Goal: Information Seeking & Learning: Learn about a topic

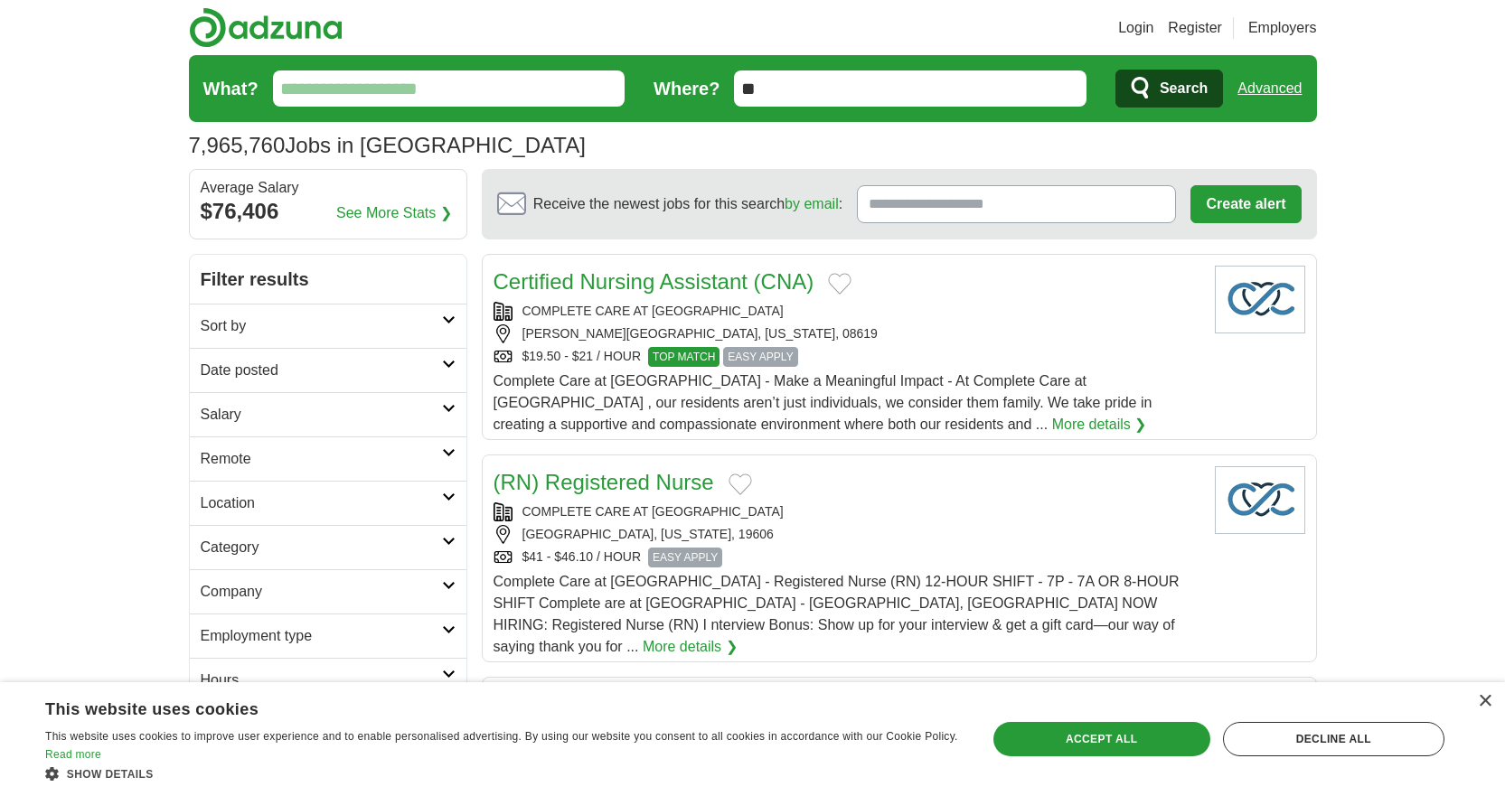
click at [413, 86] on input "What?" at bounding box center [449, 88] width 352 height 36
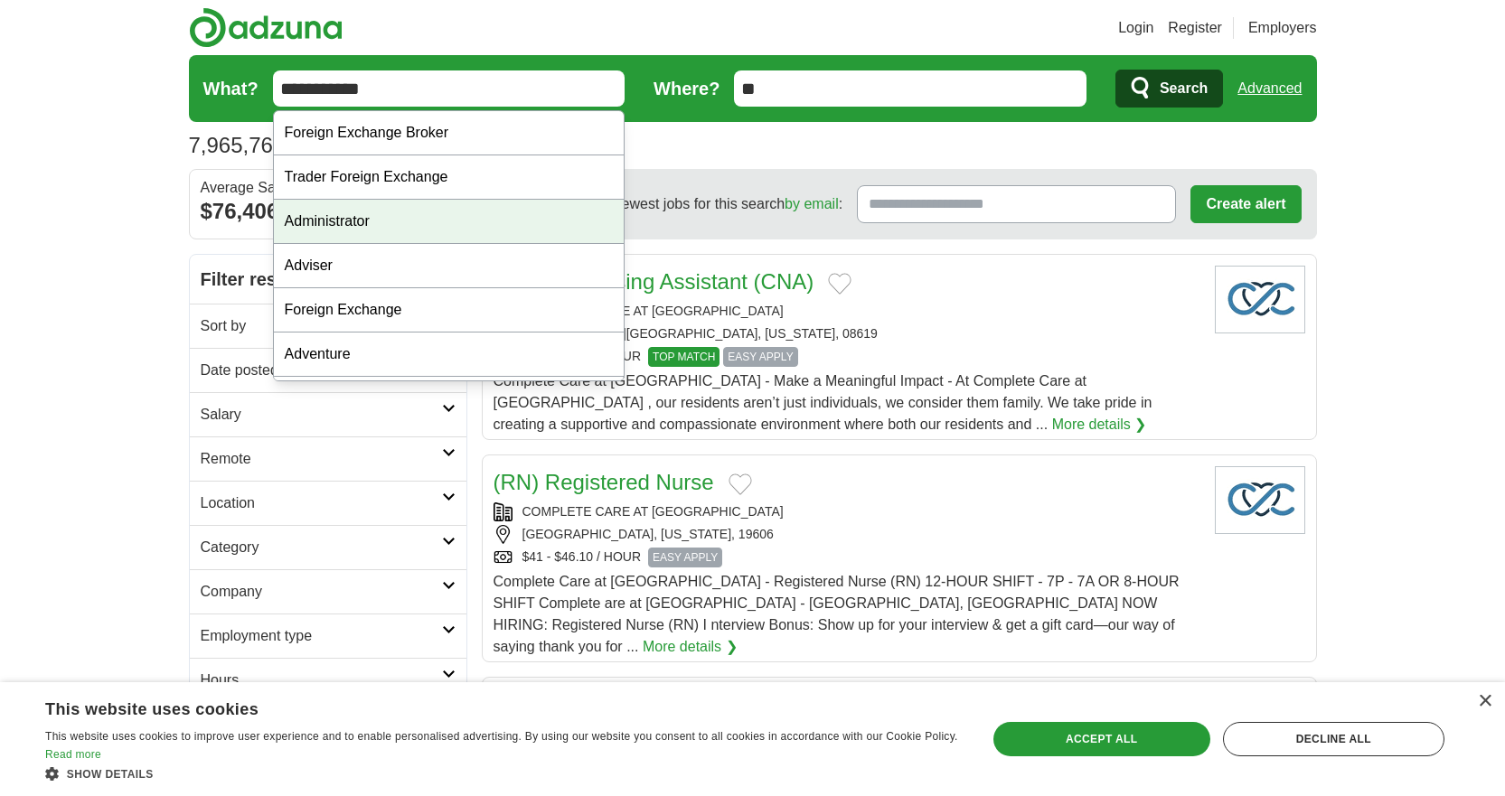
click at [337, 213] on div "Administrator" at bounding box center [449, 222] width 351 height 44
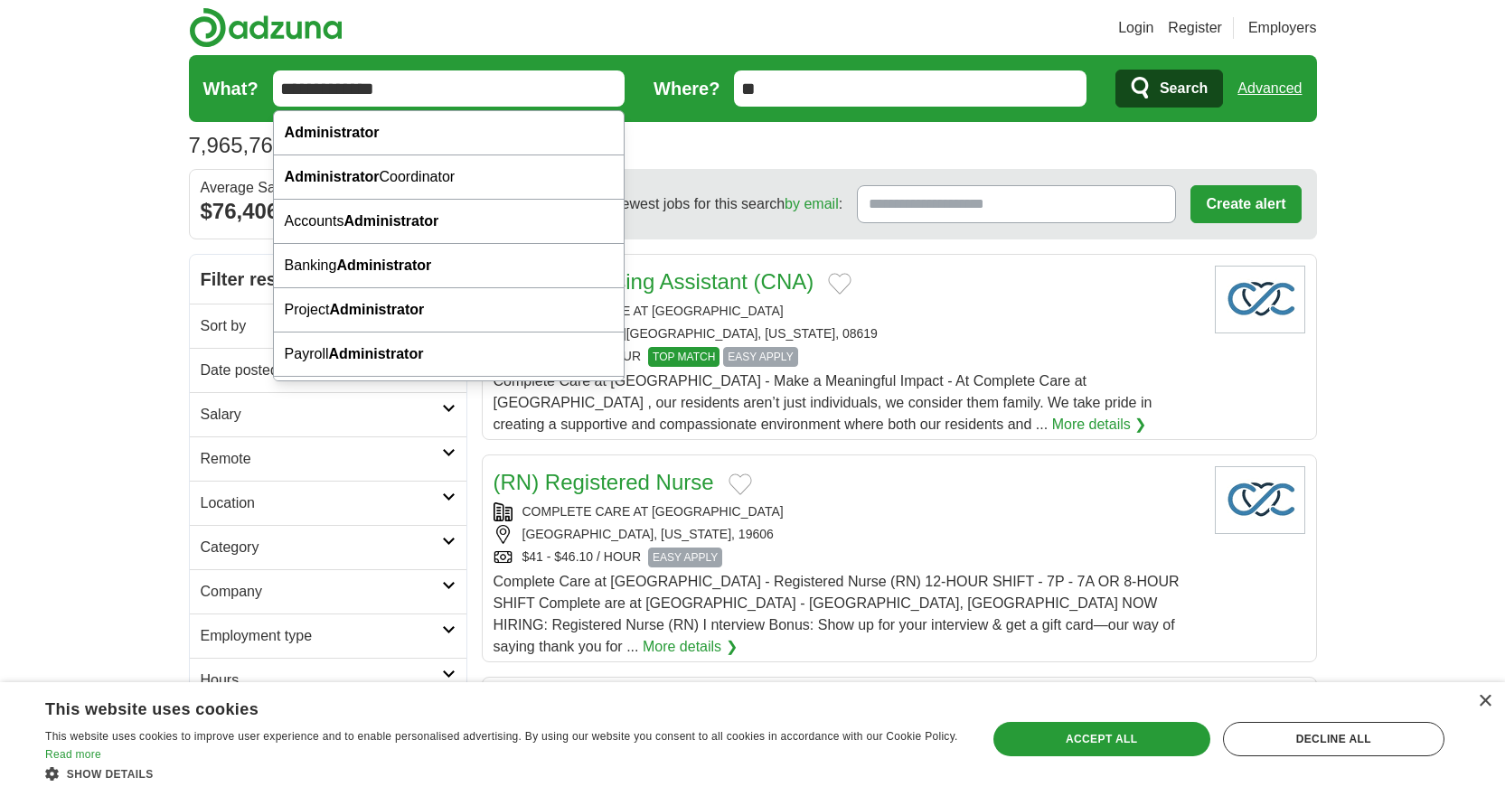
drag, startPoint x: 388, startPoint y: 81, endPoint x: 232, endPoint y: 85, distance: 155.5
click at [232, 85] on form "**********" at bounding box center [753, 88] width 1128 height 67
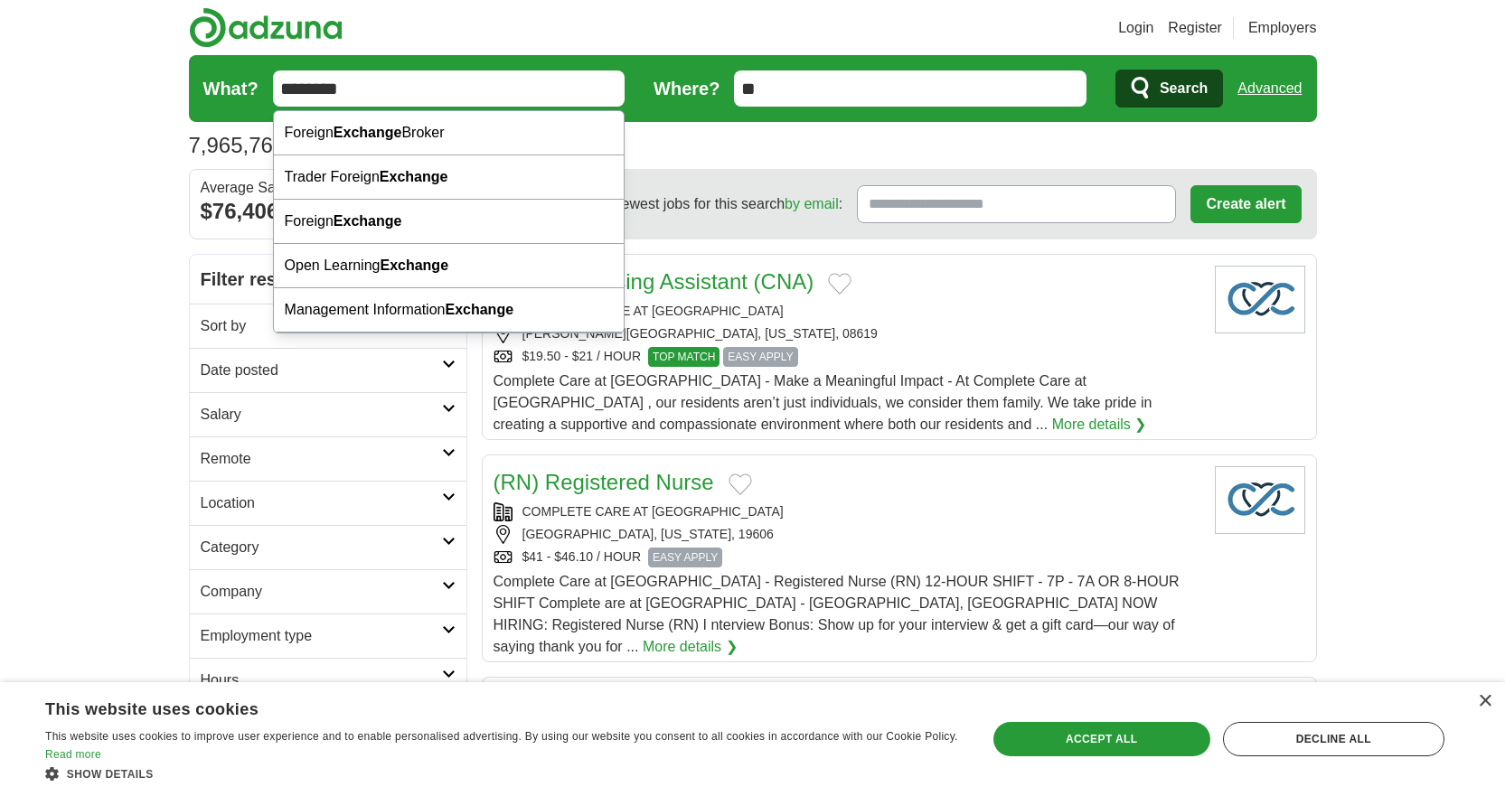
click at [281, 89] on input "********" at bounding box center [449, 88] width 352 height 36
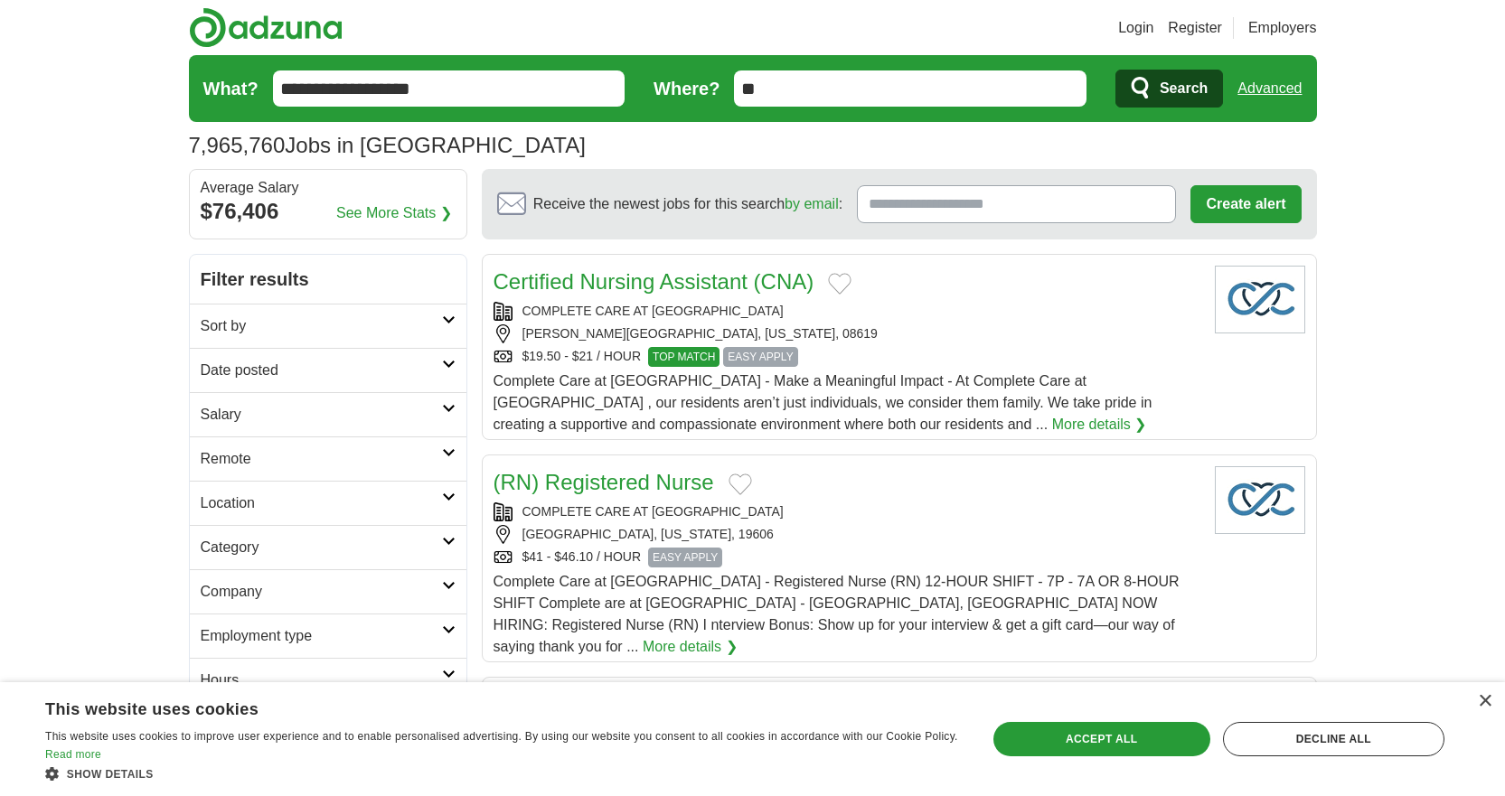
type input "**********"
click at [741, 89] on input "**" at bounding box center [910, 88] width 352 height 36
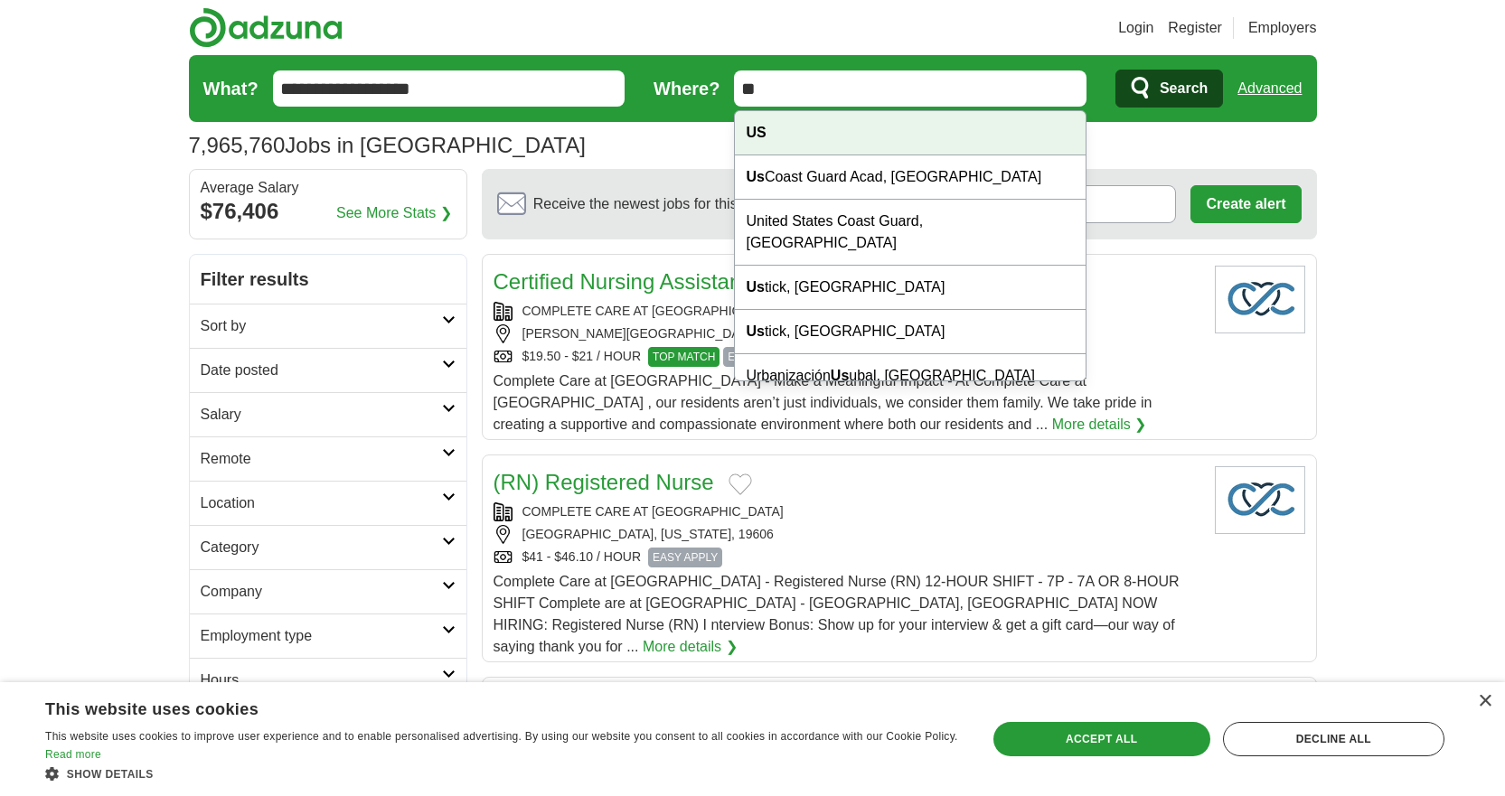
click at [777, 129] on div "US" at bounding box center [910, 133] width 351 height 44
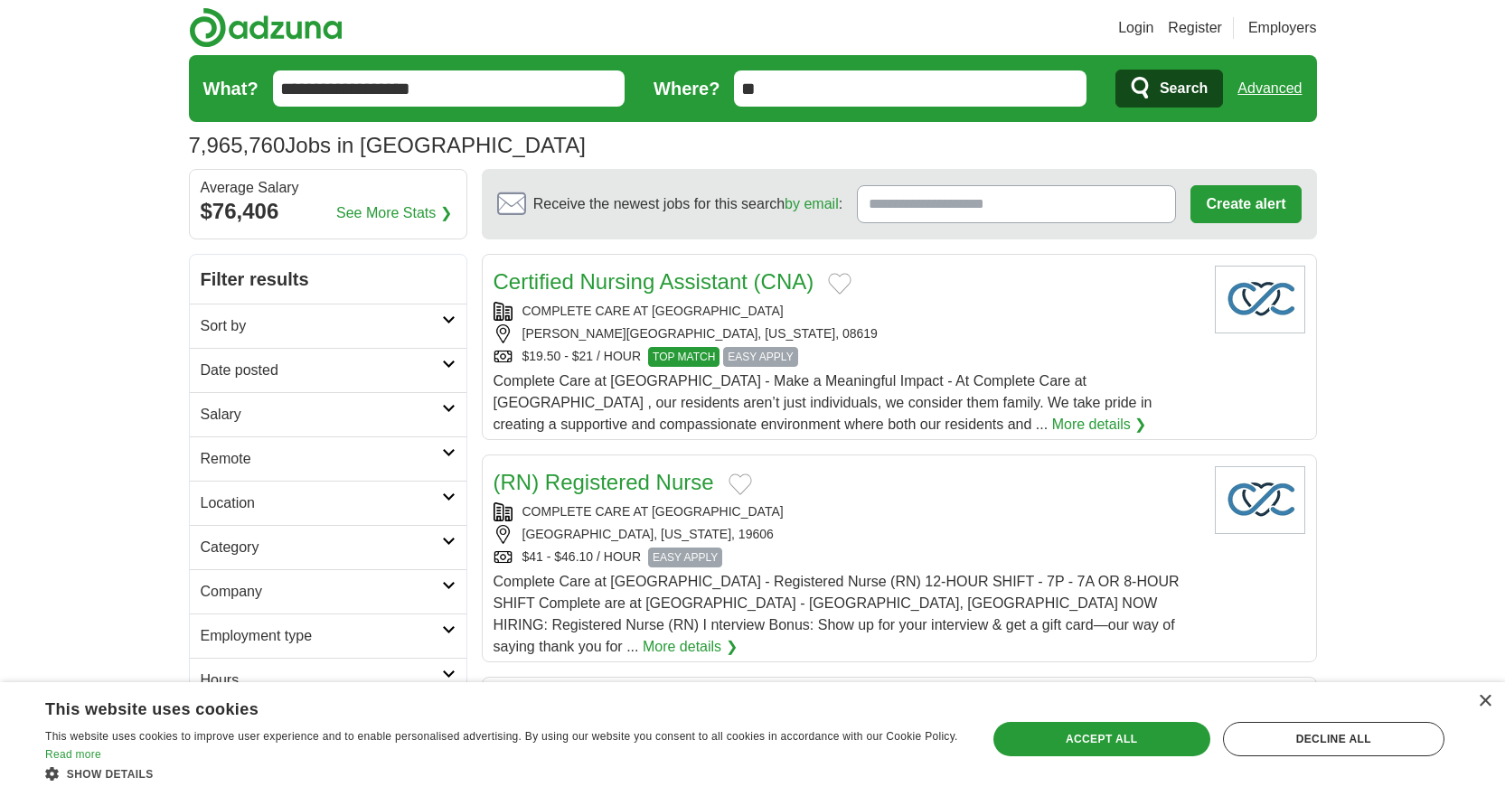
click at [1192, 93] on span "Search" at bounding box center [1183, 88] width 48 height 36
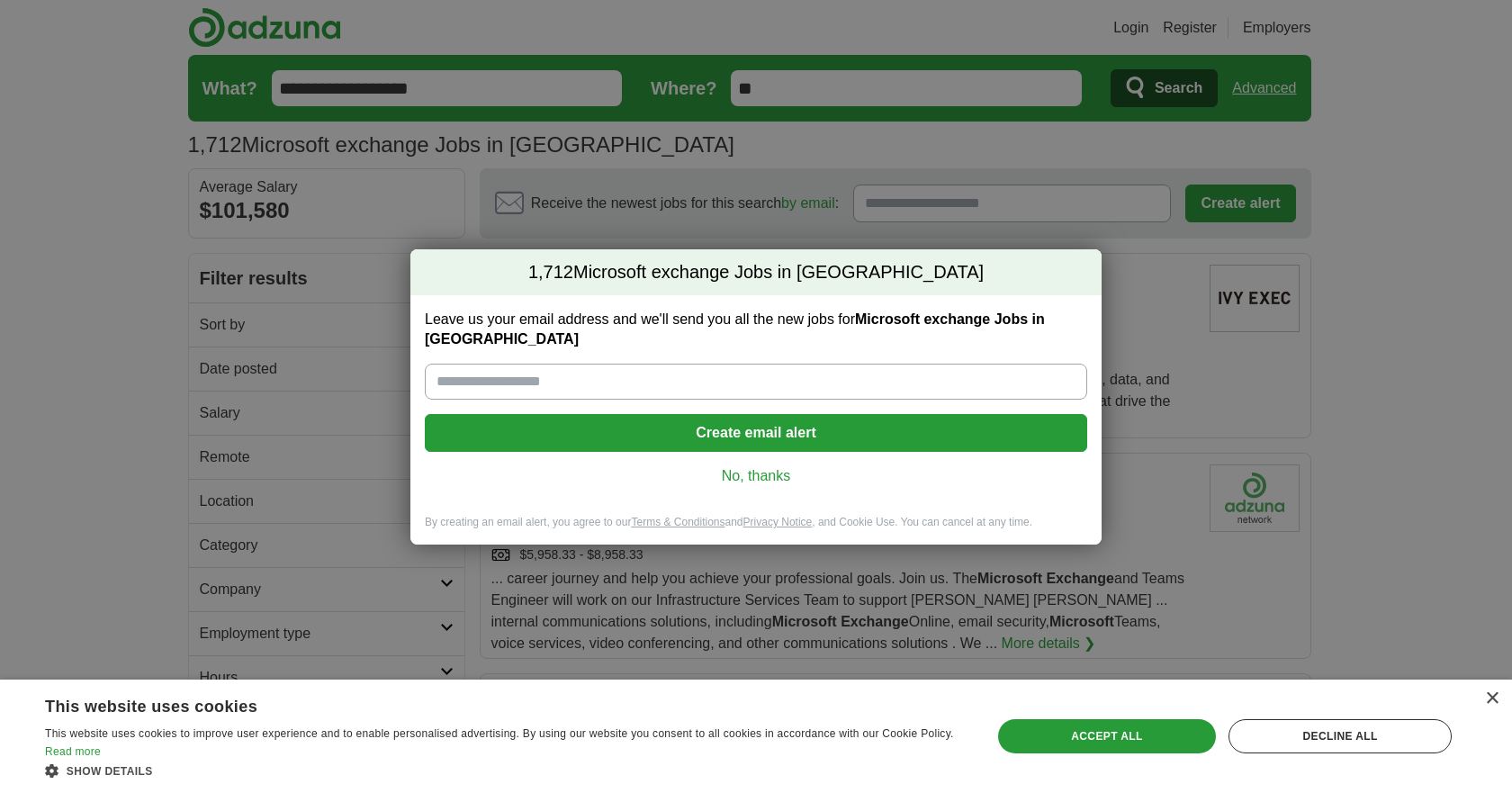
click at [619, 376] on input "Leave us your email address and we'll send you all the new jobs for Microsoft e…" at bounding box center [756, 382] width 662 height 36
type input "**********"
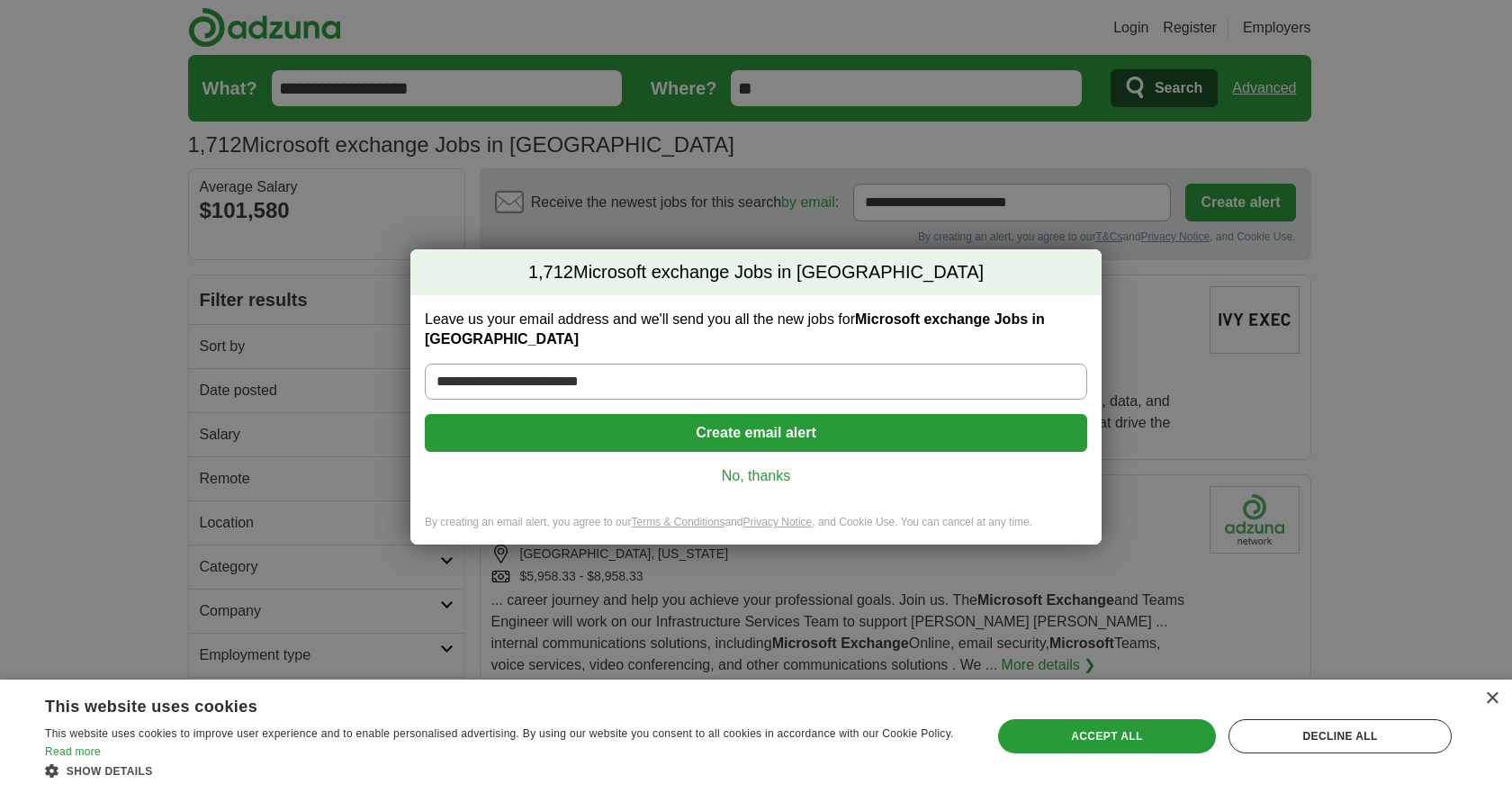
click at [815, 426] on button "Create email alert" at bounding box center [756, 433] width 662 height 38
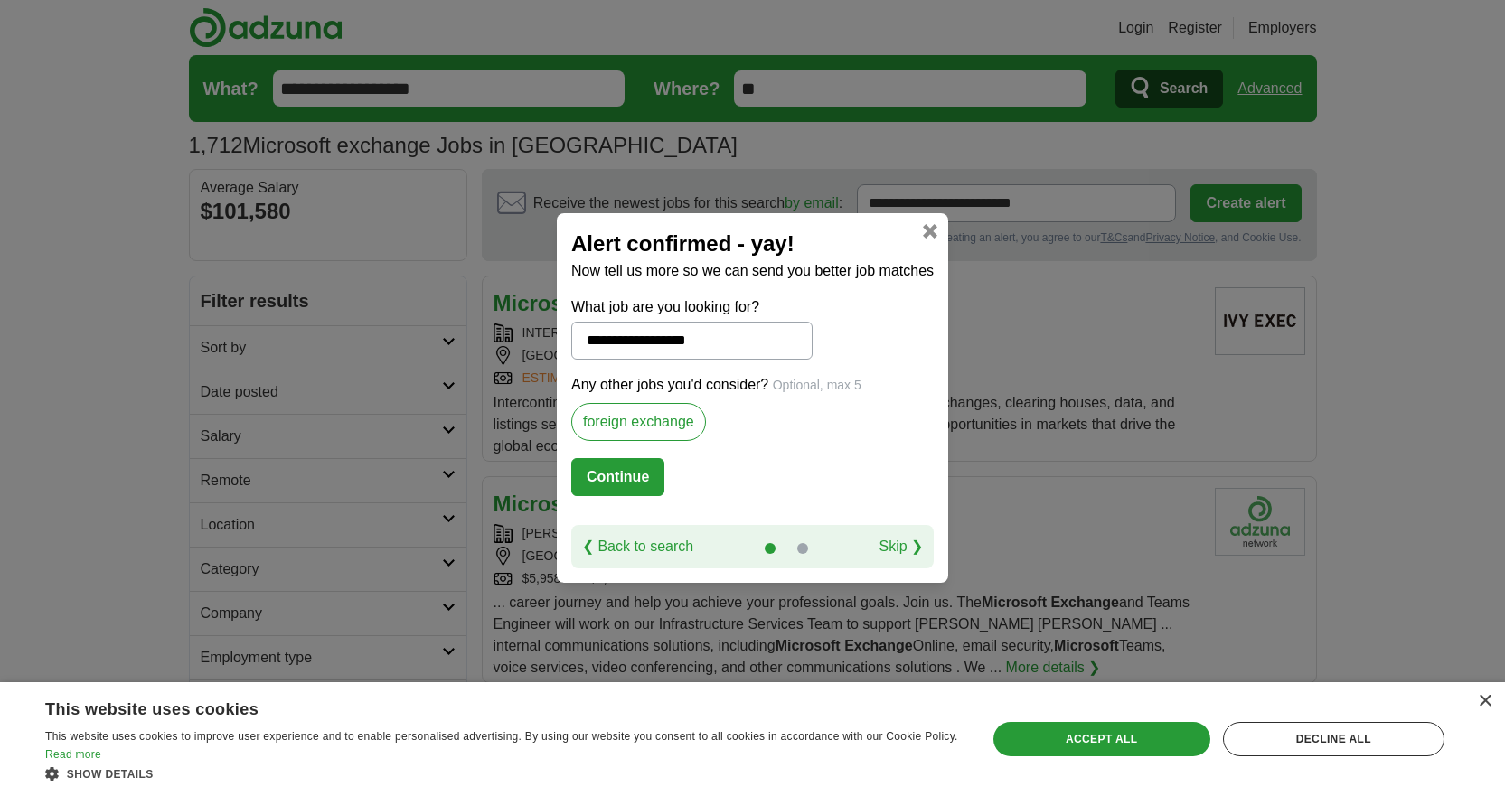
click at [635, 476] on button "Continue" at bounding box center [617, 477] width 93 height 38
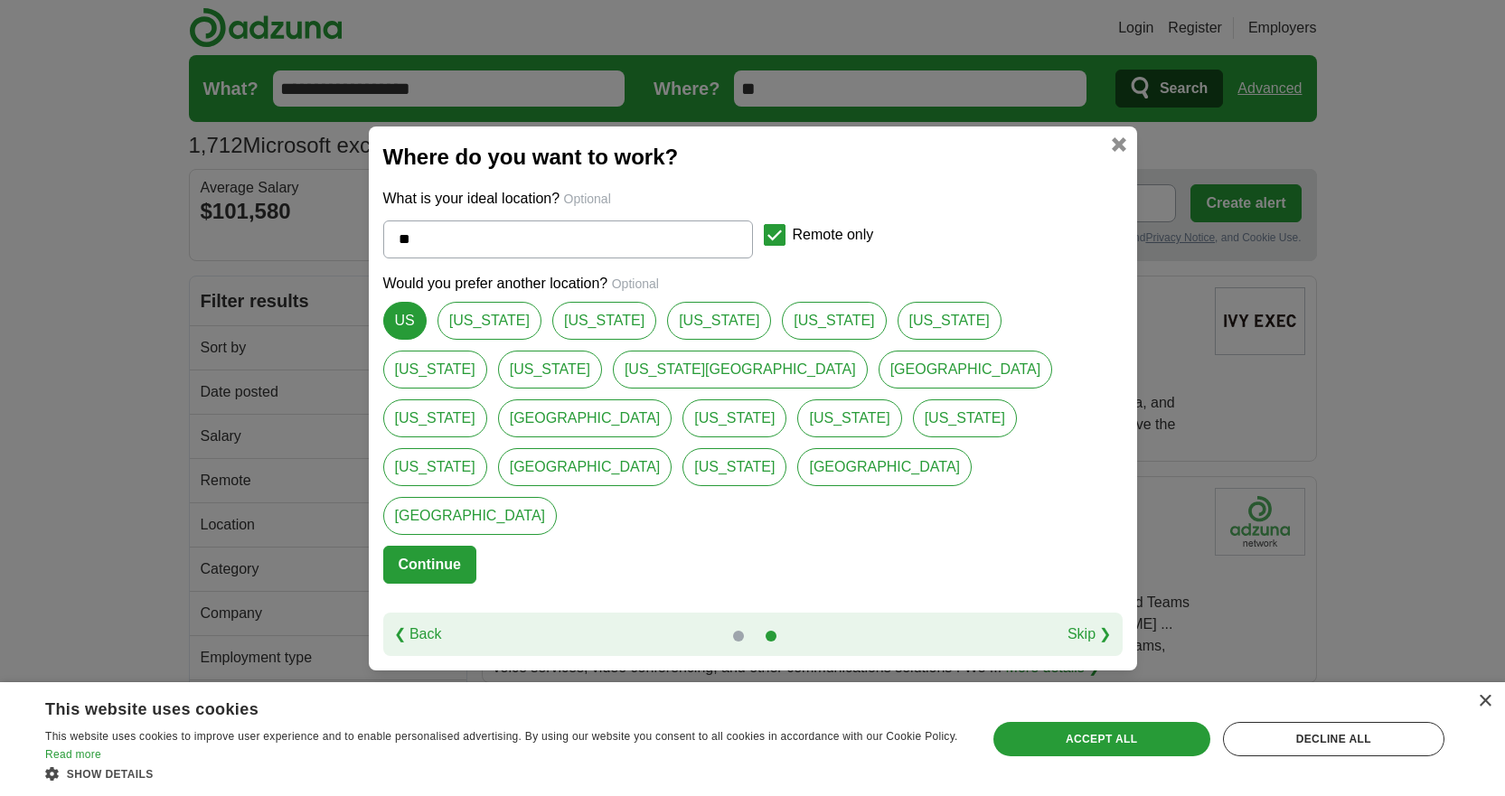
click at [452, 546] on button "Continue" at bounding box center [429, 565] width 93 height 38
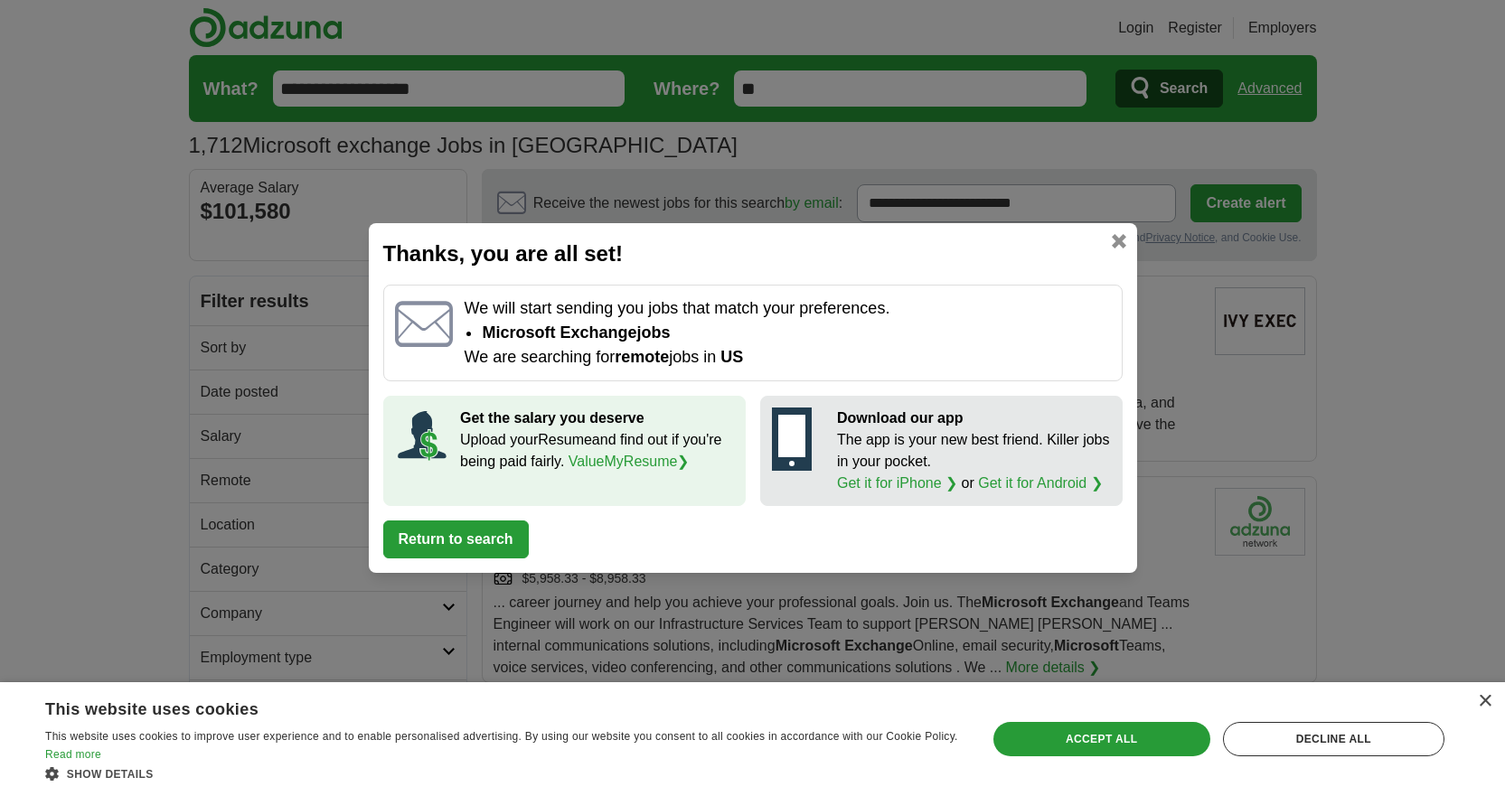
click at [511, 529] on button "Return to search" at bounding box center [455, 540] width 145 height 38
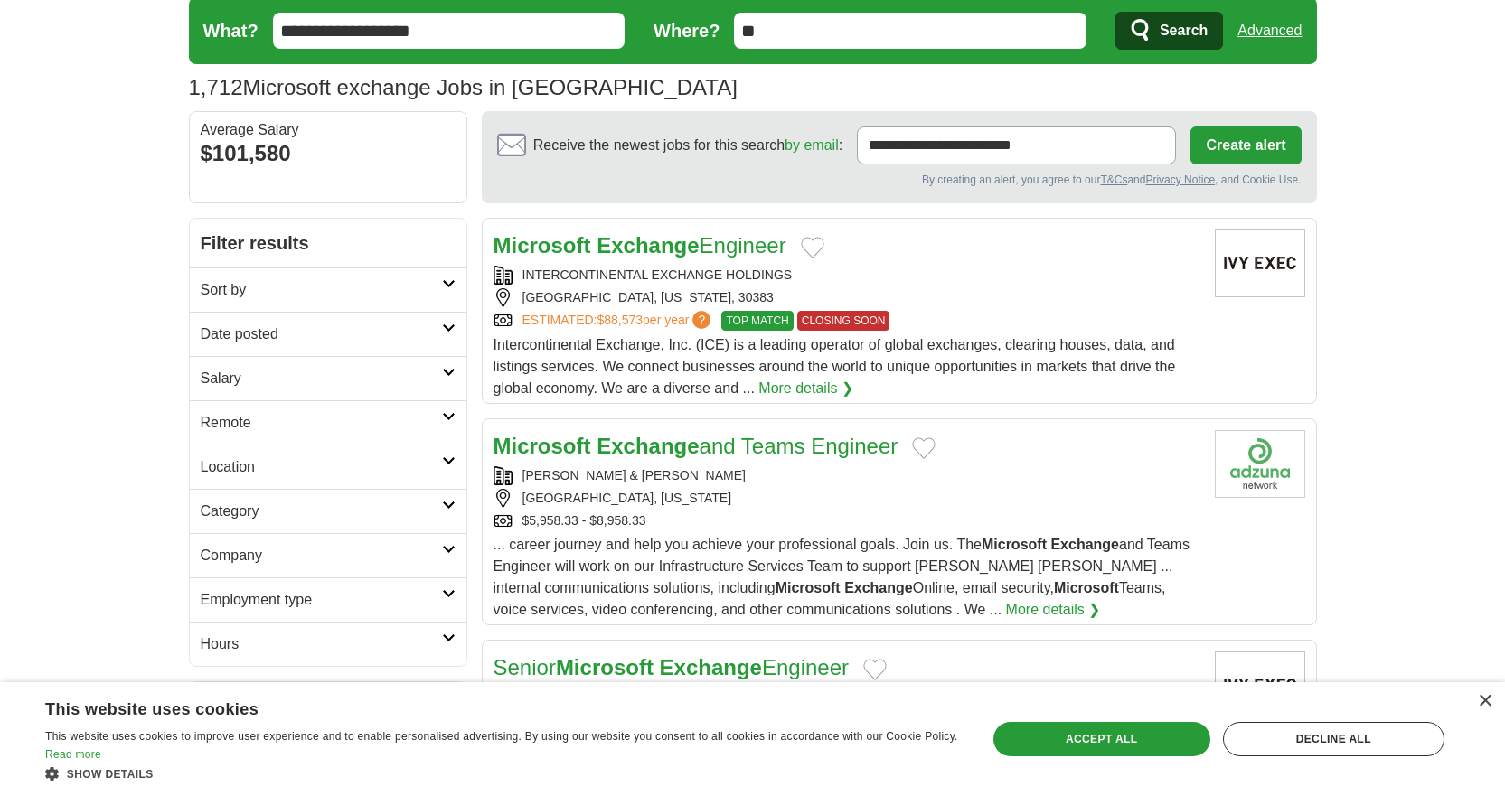
scroll to position [90, 0]
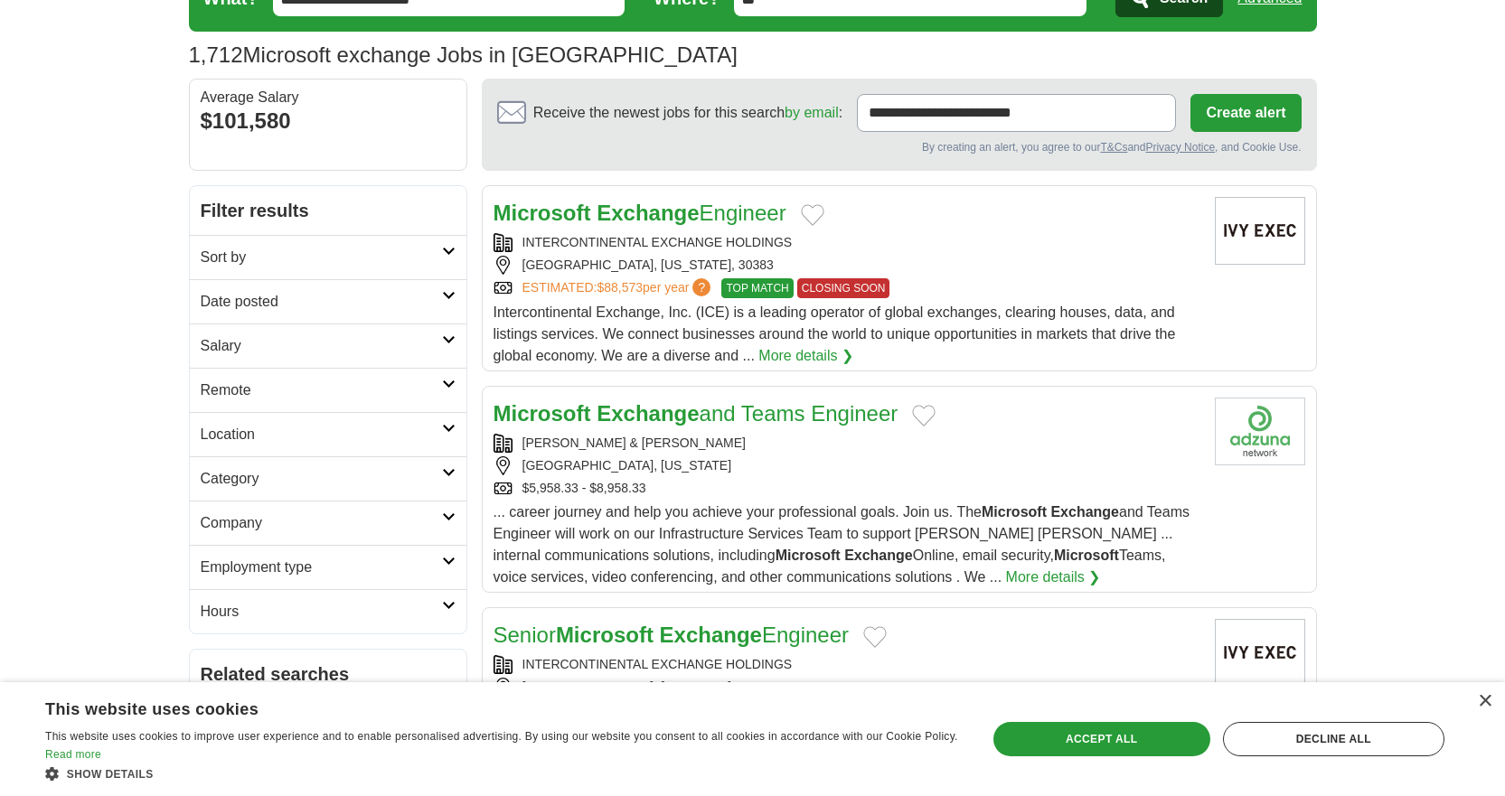
click at [807, 355] on link "More details ❯" at bounding box center [805, 356] width 95 height 22
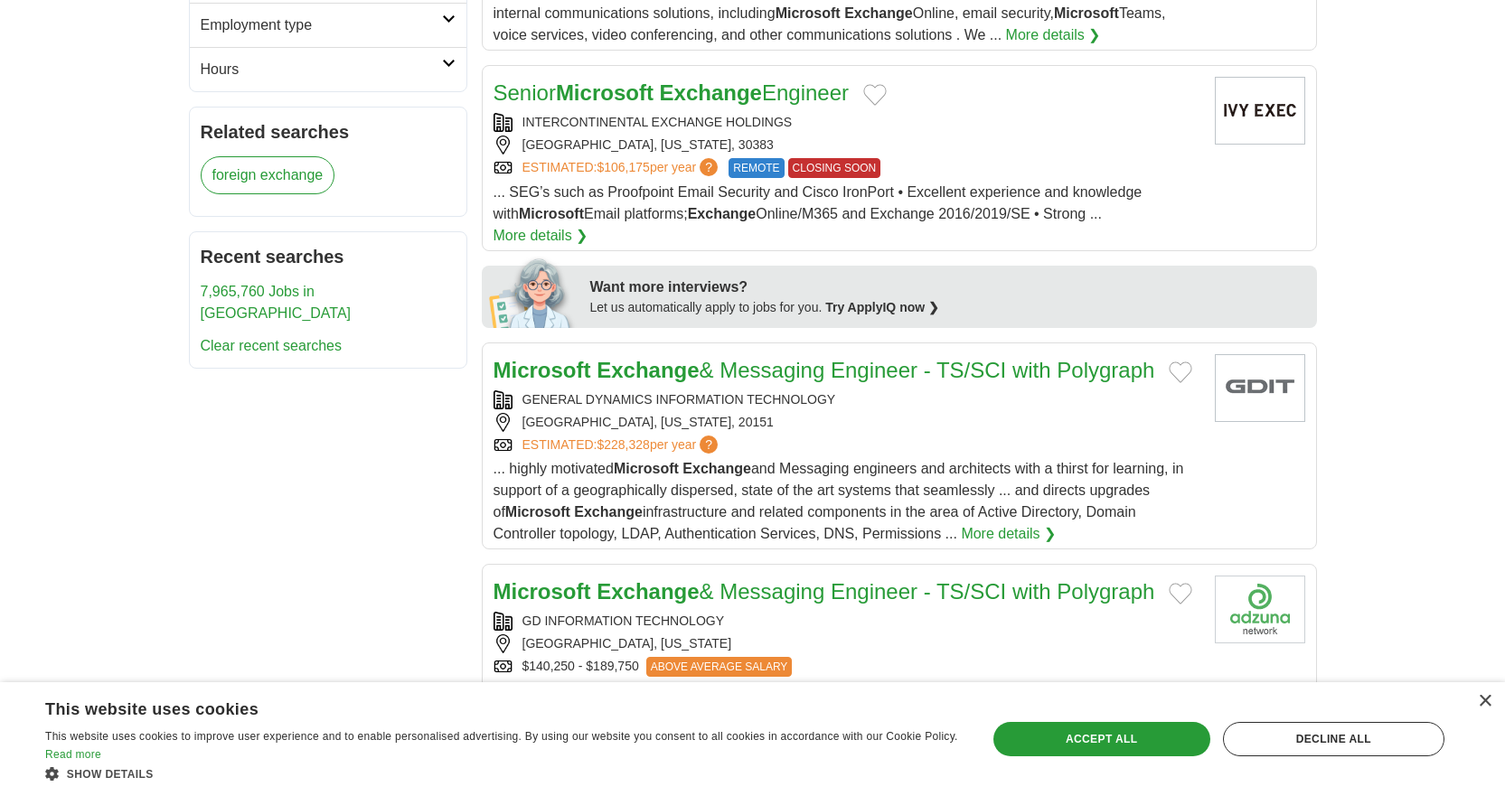
scroll to position [542, 0]
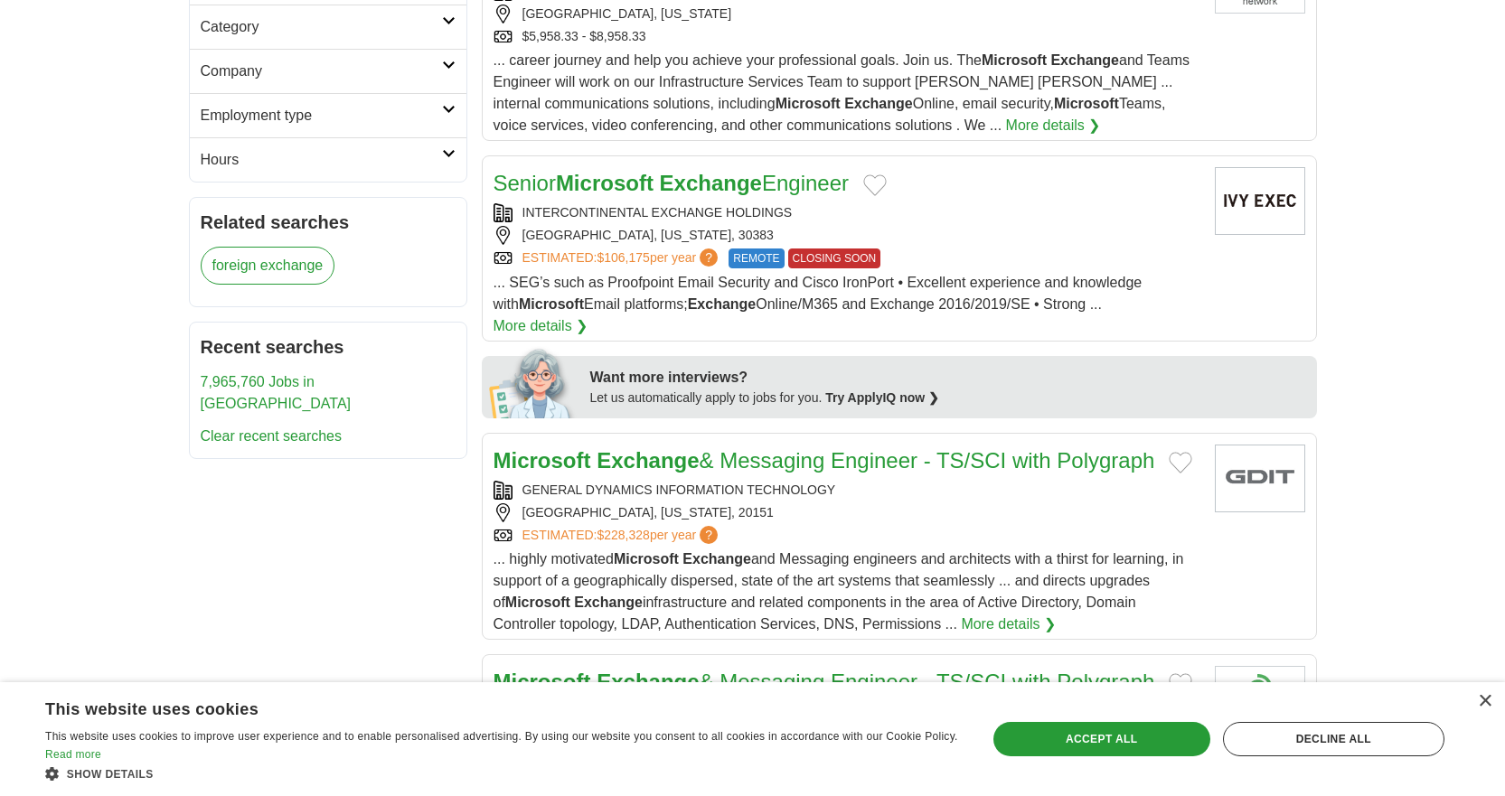
click at [610, 182] on strong "Microsoft" at bounding box center [605, 183] width 98 height 24
click at [650, 184] on strong "Microsoft" at bounding box center [605, 183] width 98 height 24
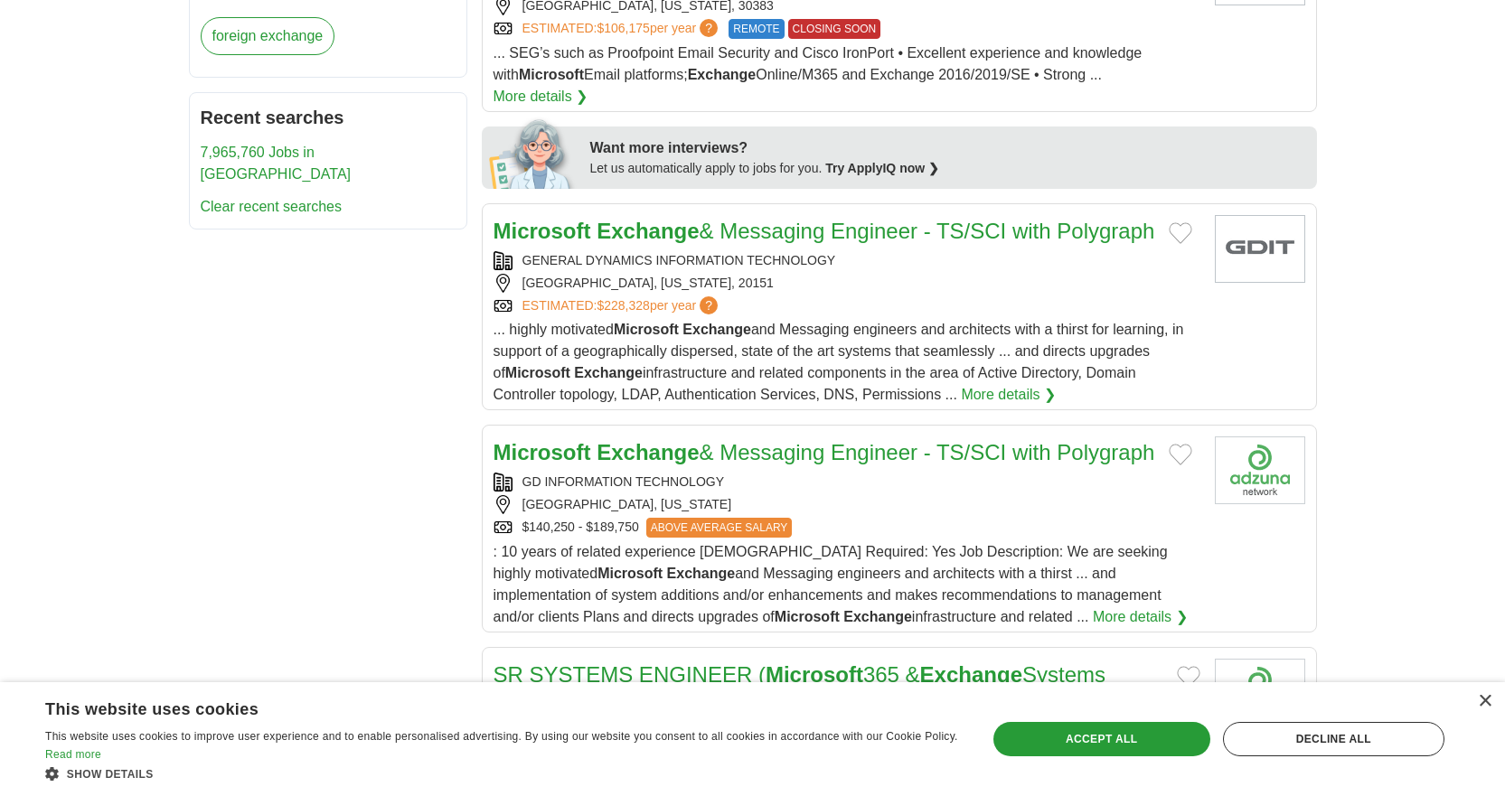
scroll to position [813, 0]
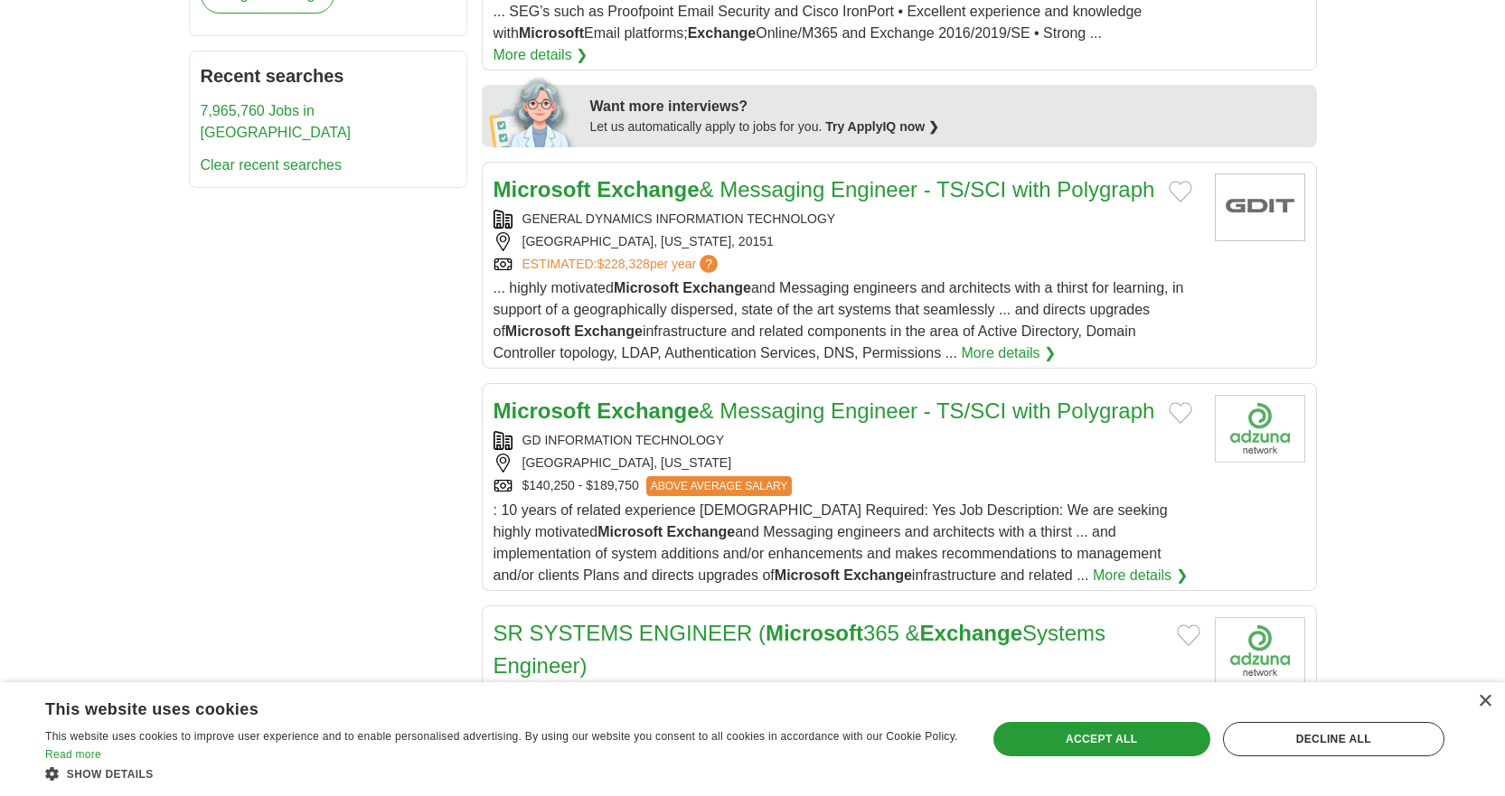
click at [961, 343] on link "More details ❯" at bounding box center [1008, 354] width 95 height 22
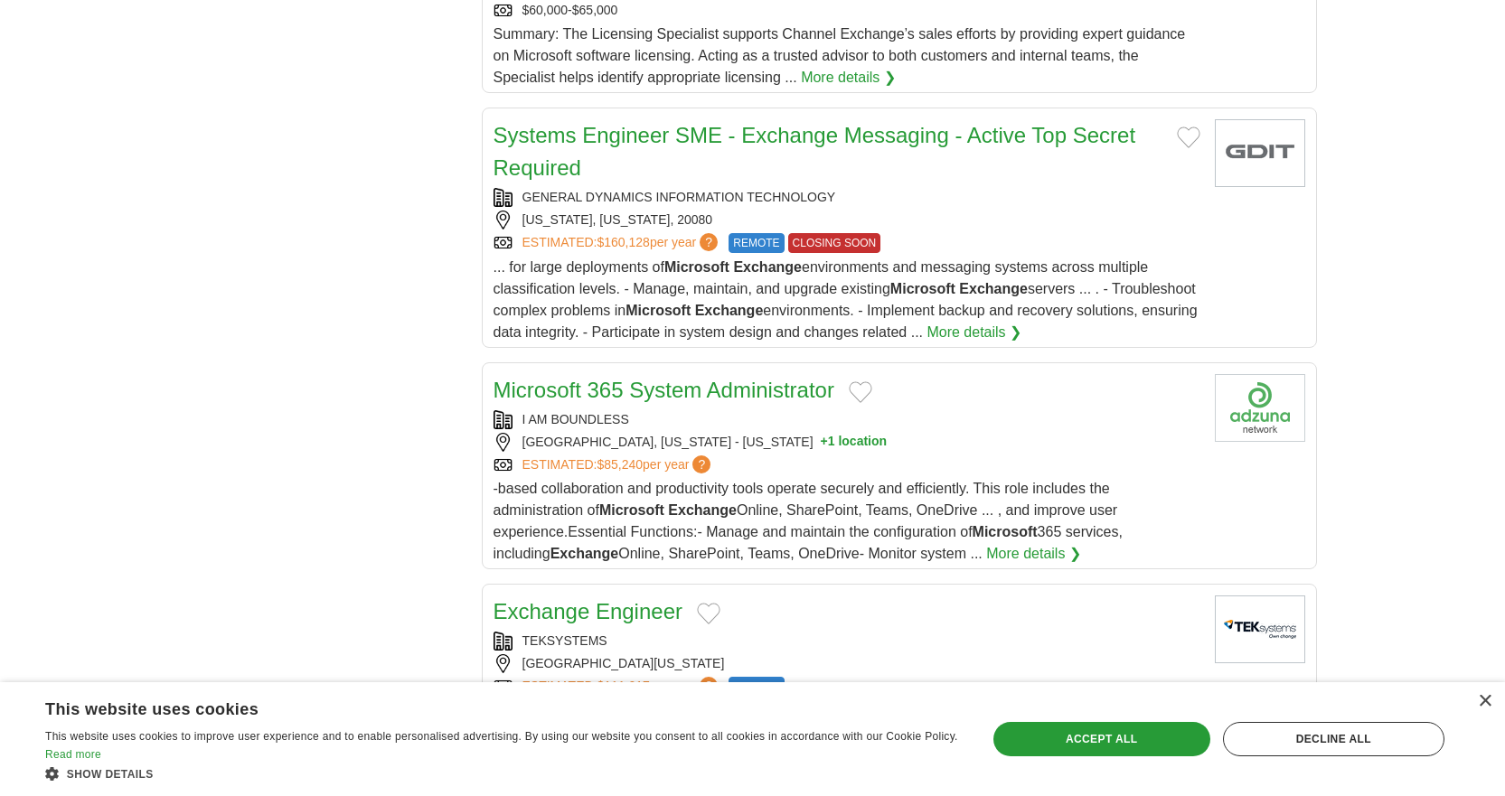
scroll to position [1988, 0]
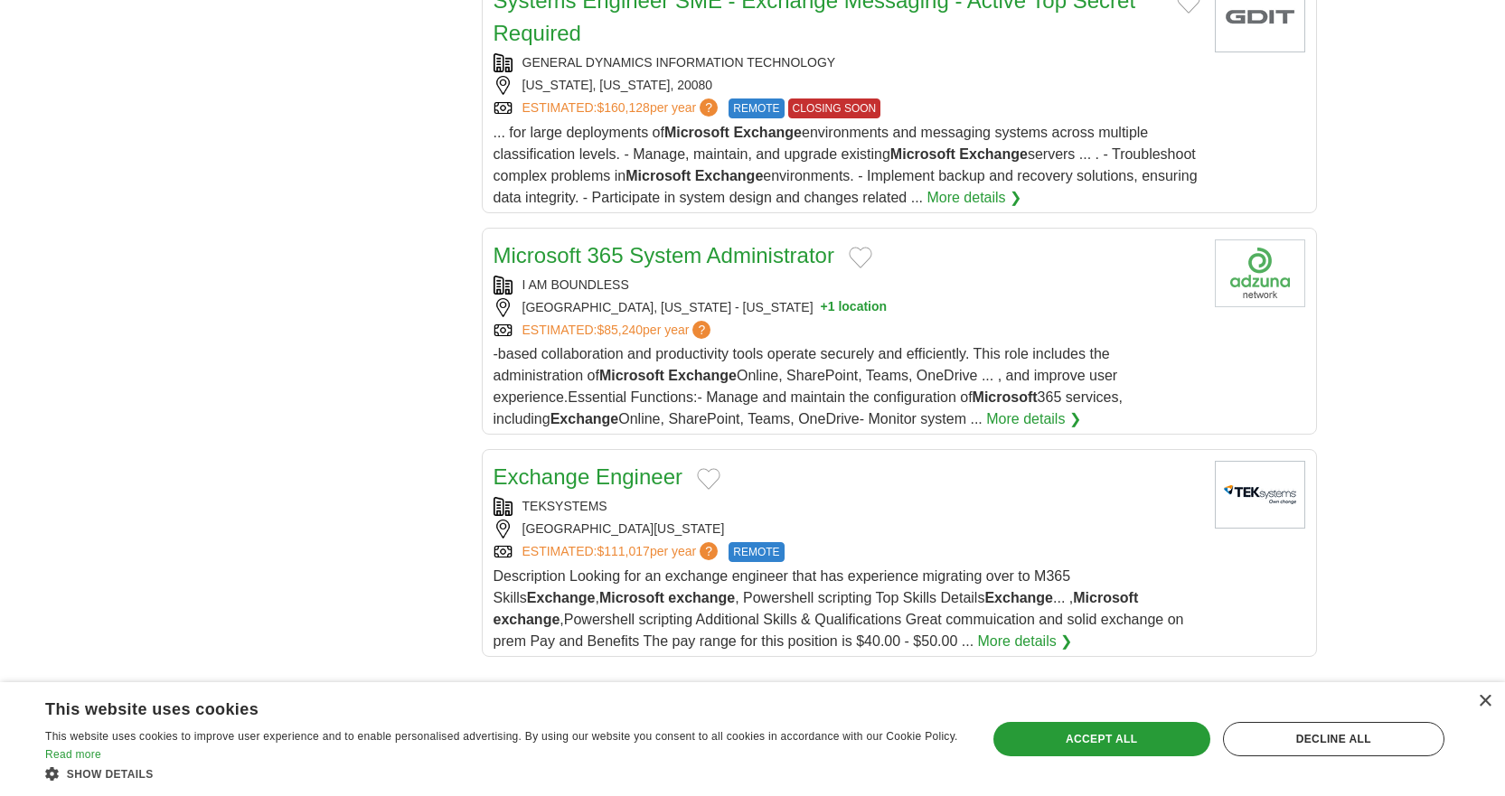
click at [821, 298] on button "+ 1 location" at bounding box center [854, 307] width 67 height 19
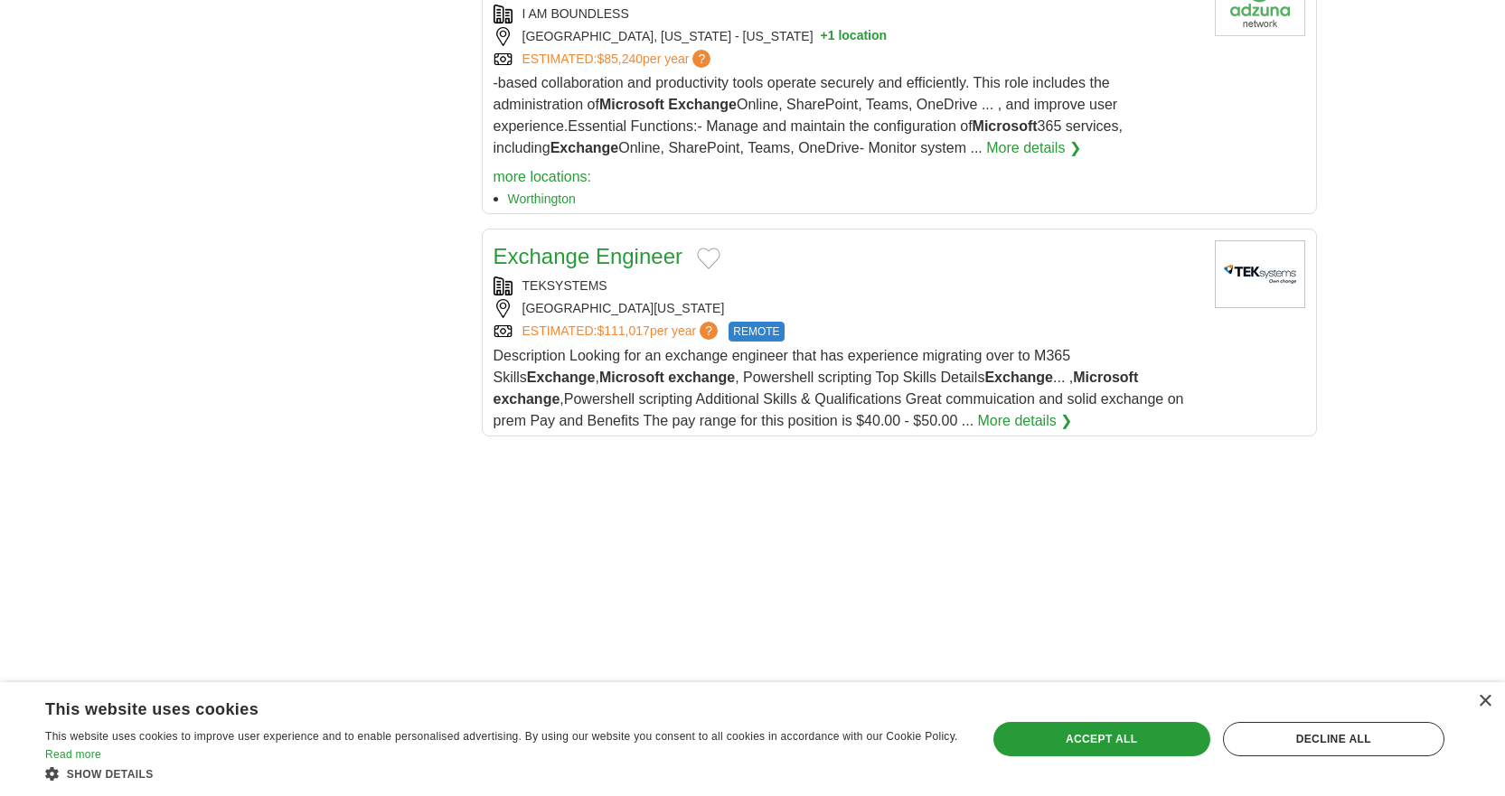
scroll to position [2350, 0]
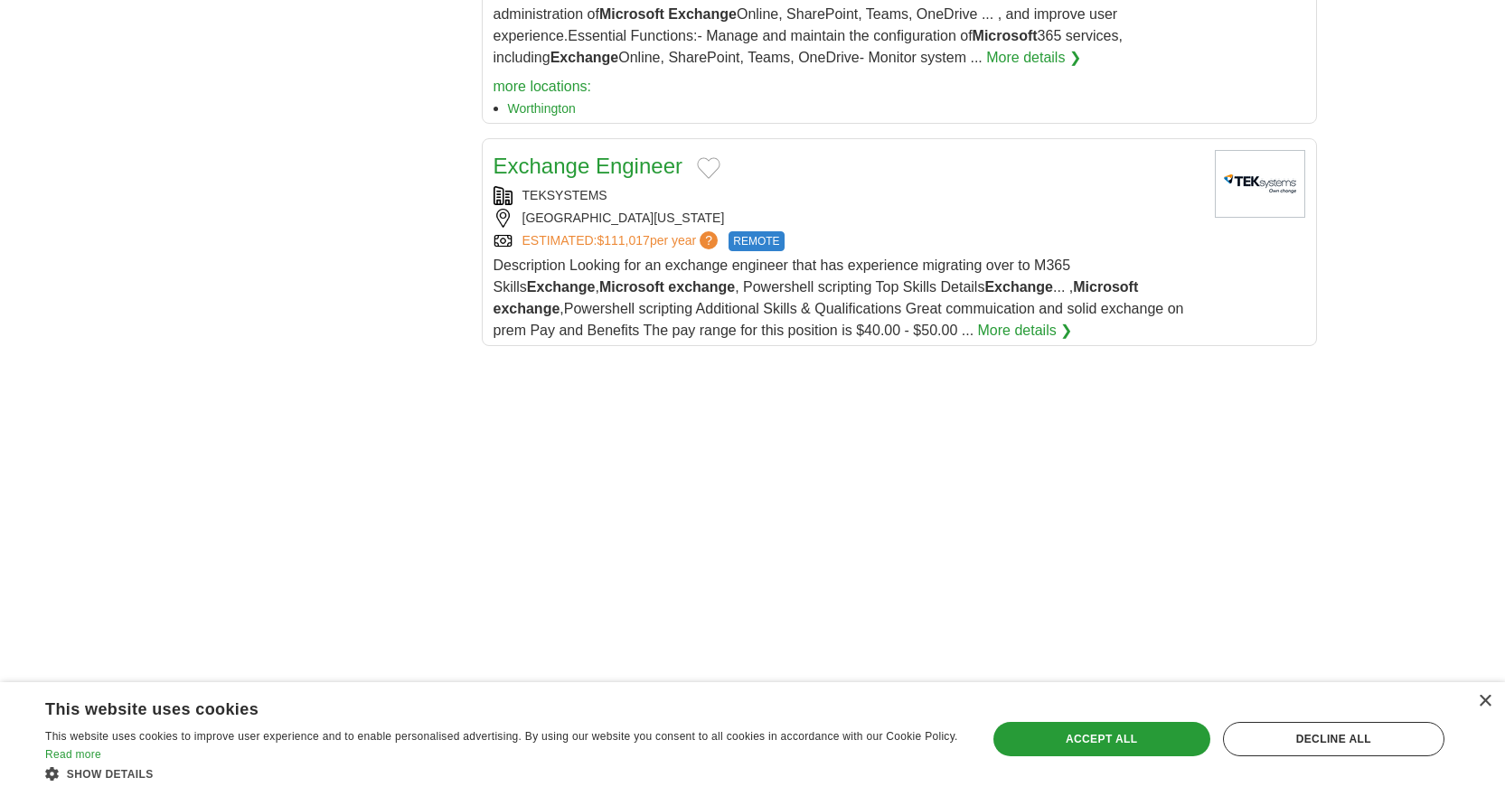
click at [978, 320] on link "More details ❯" at bounding box center [1025, 331] width 95 height 22
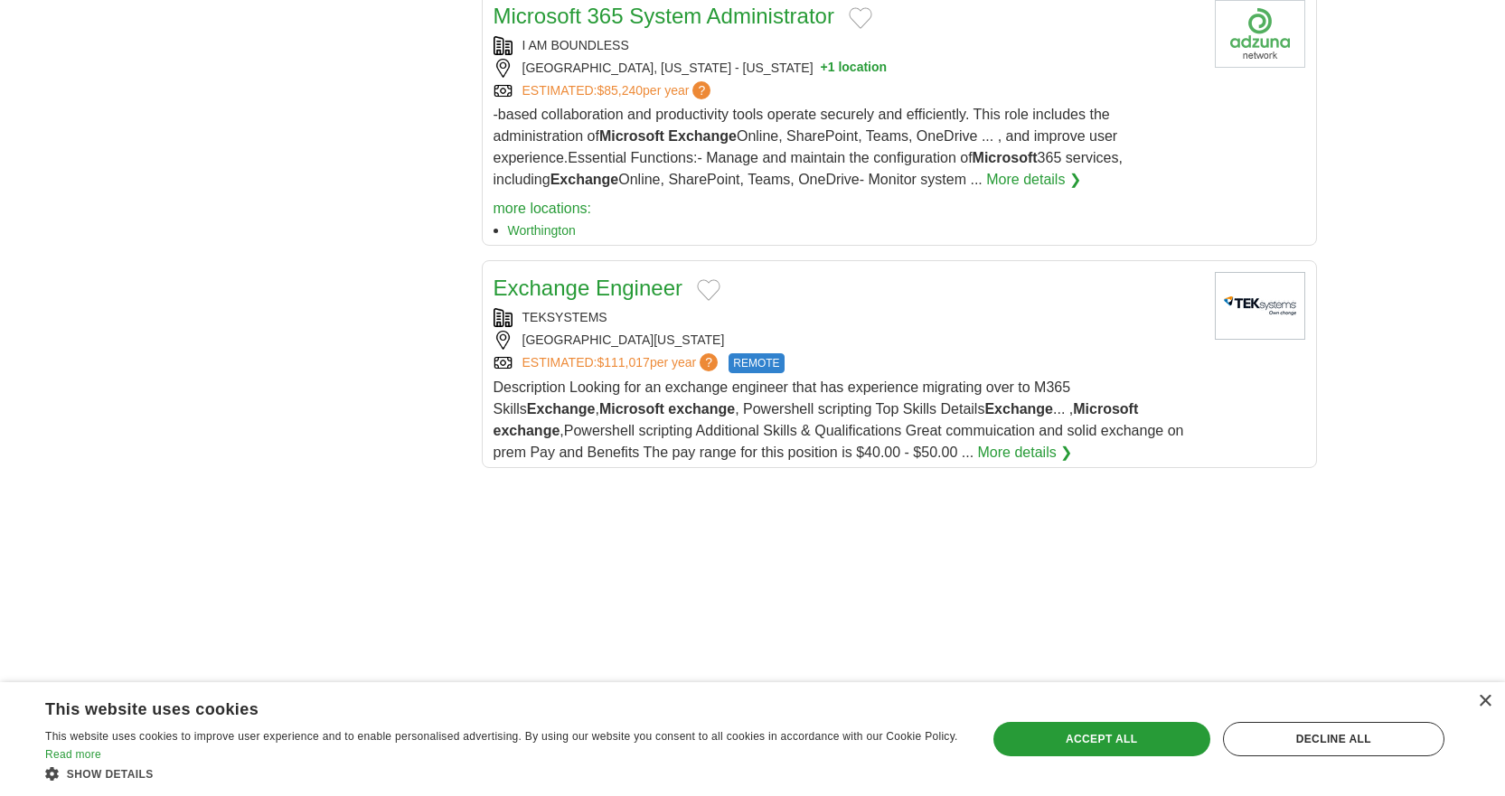
scroll to position [2259, 0]
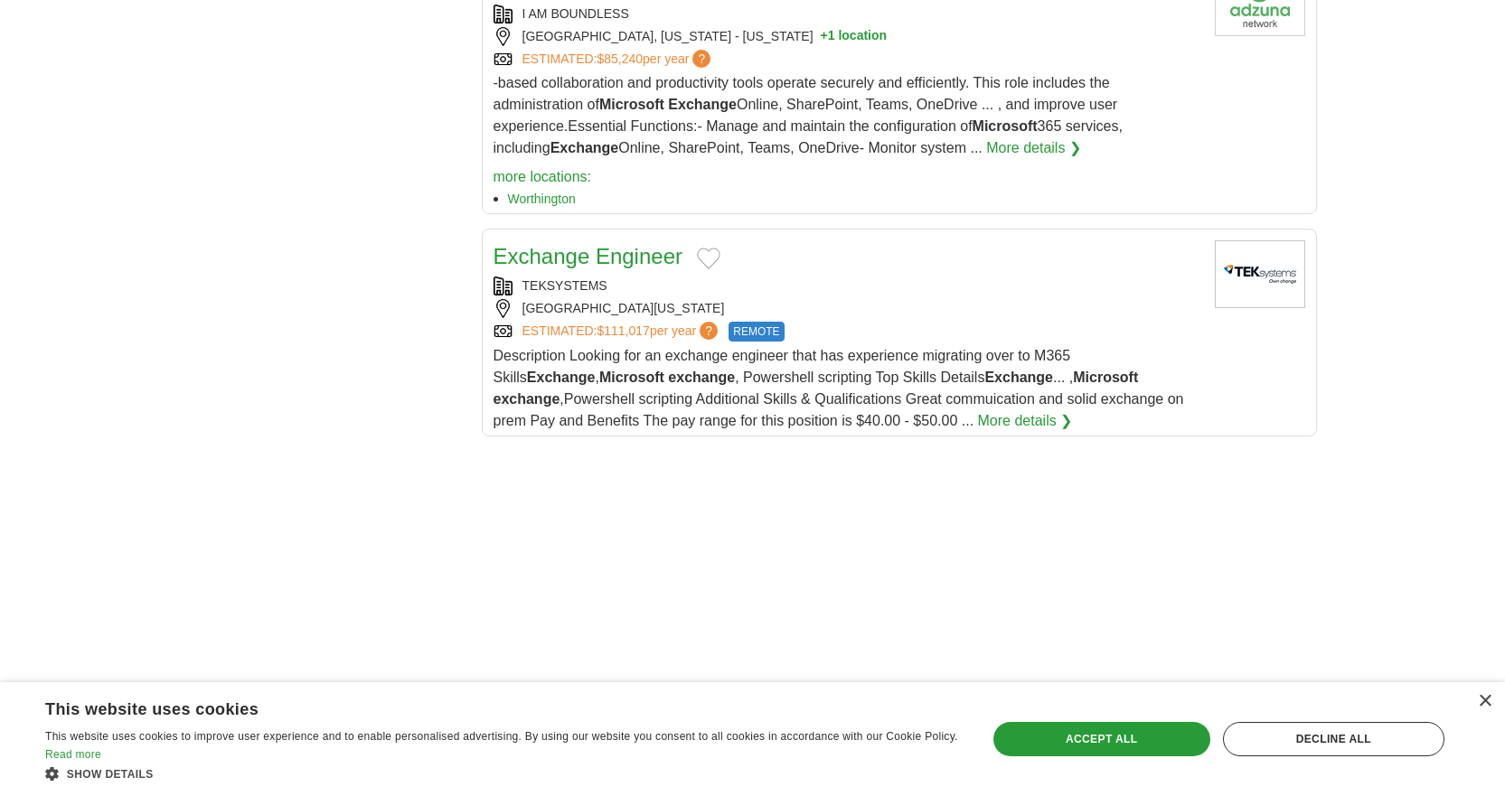
click at [576, 278] on link "TEKSYSTEMS" at bounding box center [564, 285] width 85 height 14
